Goal: Transaction & Acquisition: Subscribe to service/newsletter

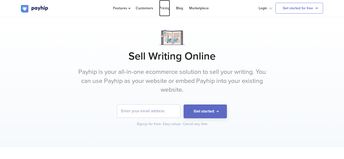
click at [164, 10] on link "Pricing" at bounding box center [164, 8] width 11 height 16
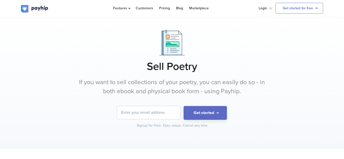
click at [164, 114] on input "email" at bounding box center [148, 112] width 63 height 13
type input "[EMAIL_ADDRESS][DOMAIN_NAME]"
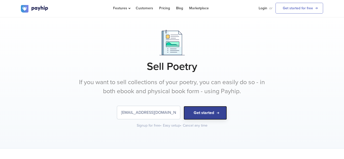
click at [203, 111] on button "Get started" at bounding box center [205, 113] width 43 height 14
